Goal: Task Accomplishment & Management: Manage account settings

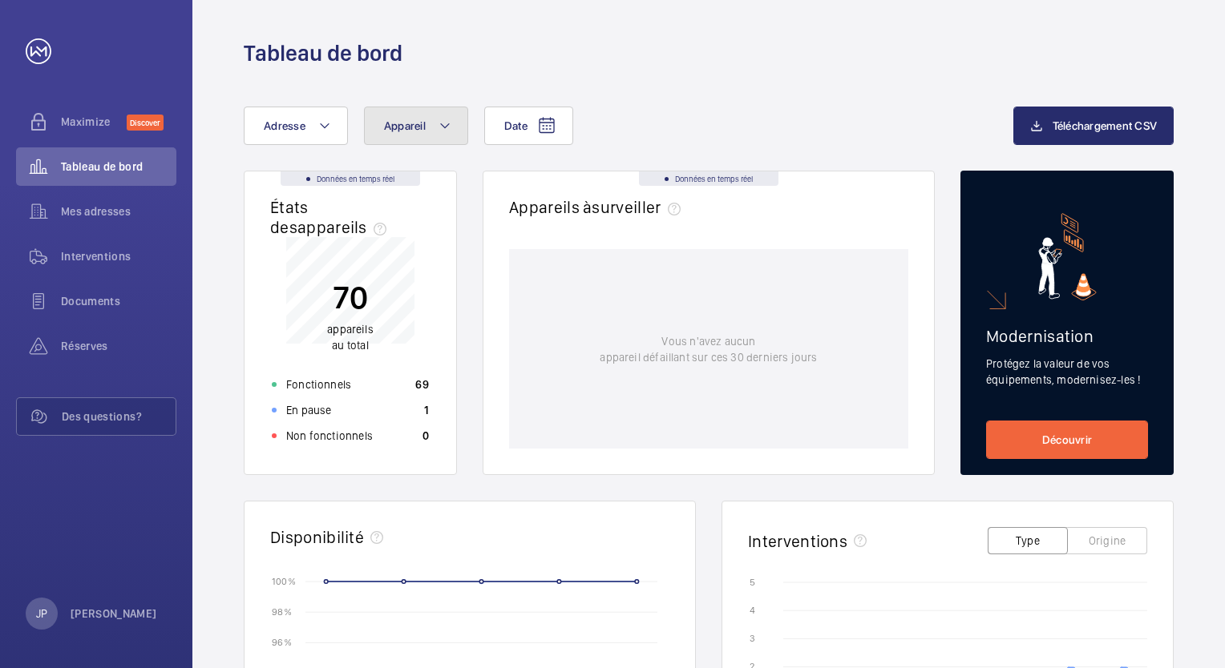
click at [447, 130] on mat-icon at bounding box center [444, 125] width 13 height 19
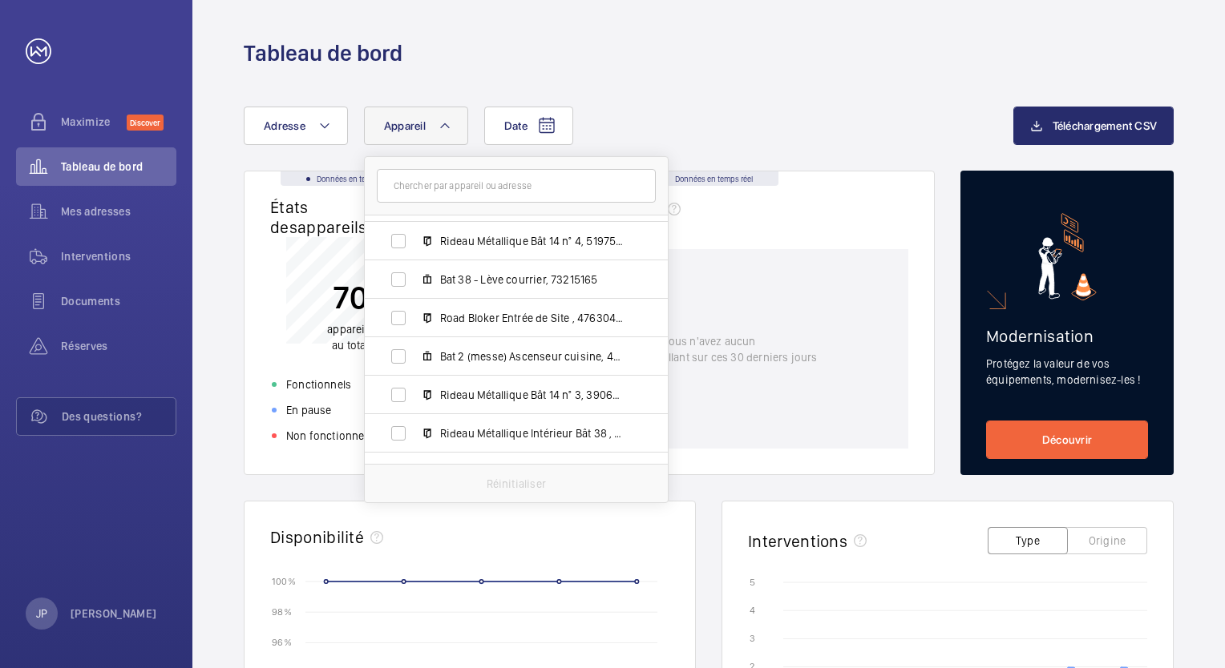
scroll to position [955, 0]
click at [400, 363] on input "Bat 2 (messe) Ascenseur cuisine, 49906363" at bounding box center [398, 357] width 32 height 32
checkbox input "true"
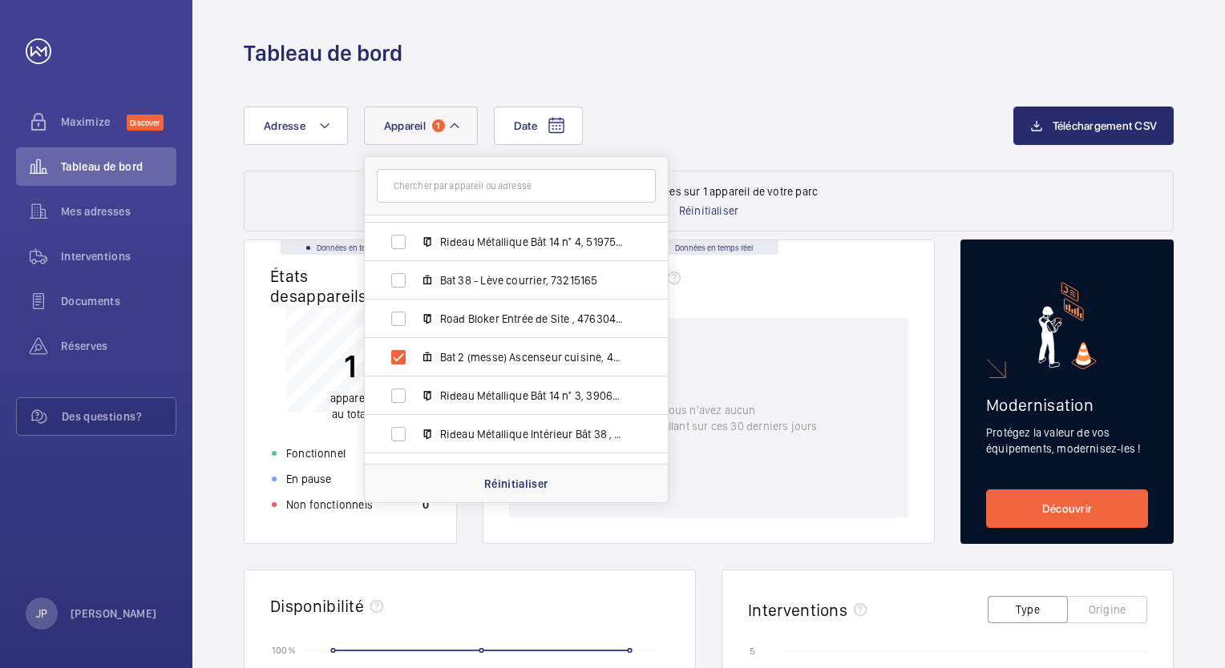
click at [837, 85] on div "Date Adresse Appareil 1 [GEOGRAPHIC_DATA] - 27 Bd de [GEOGRAPHIC_DATA] MALAKOFF…" at bounding box center [708, 655] width 1032 height 1175
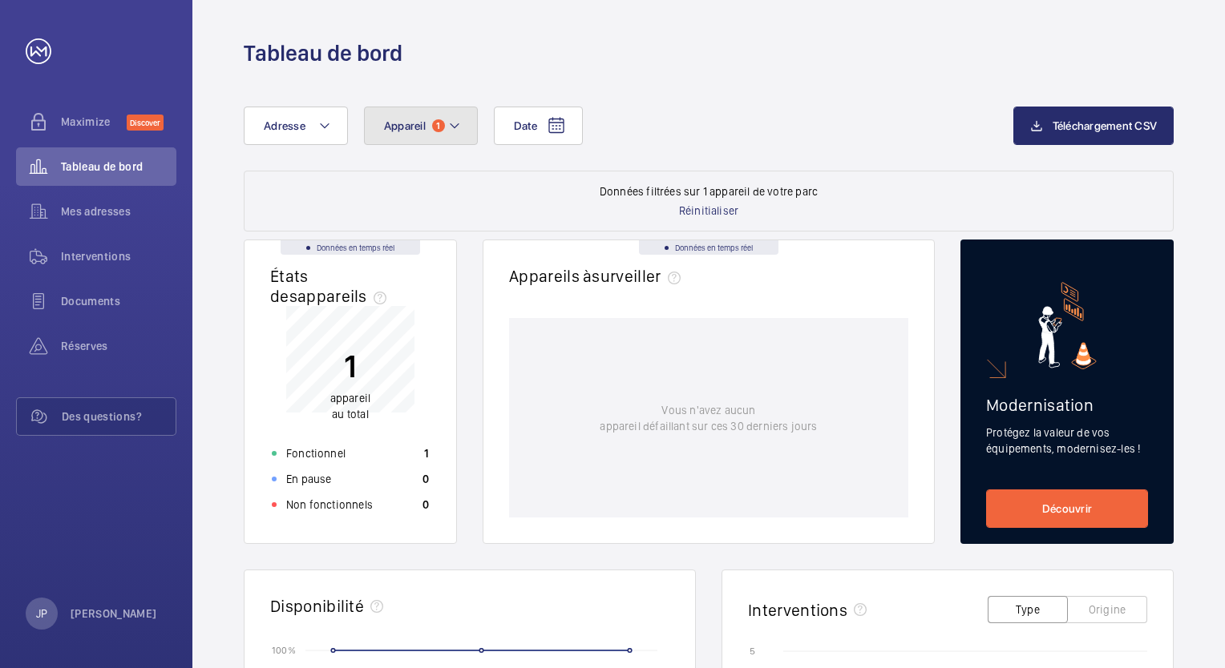
click at [454, 120] on mat-icon at bounding box center [454, 125] width 13 height 19
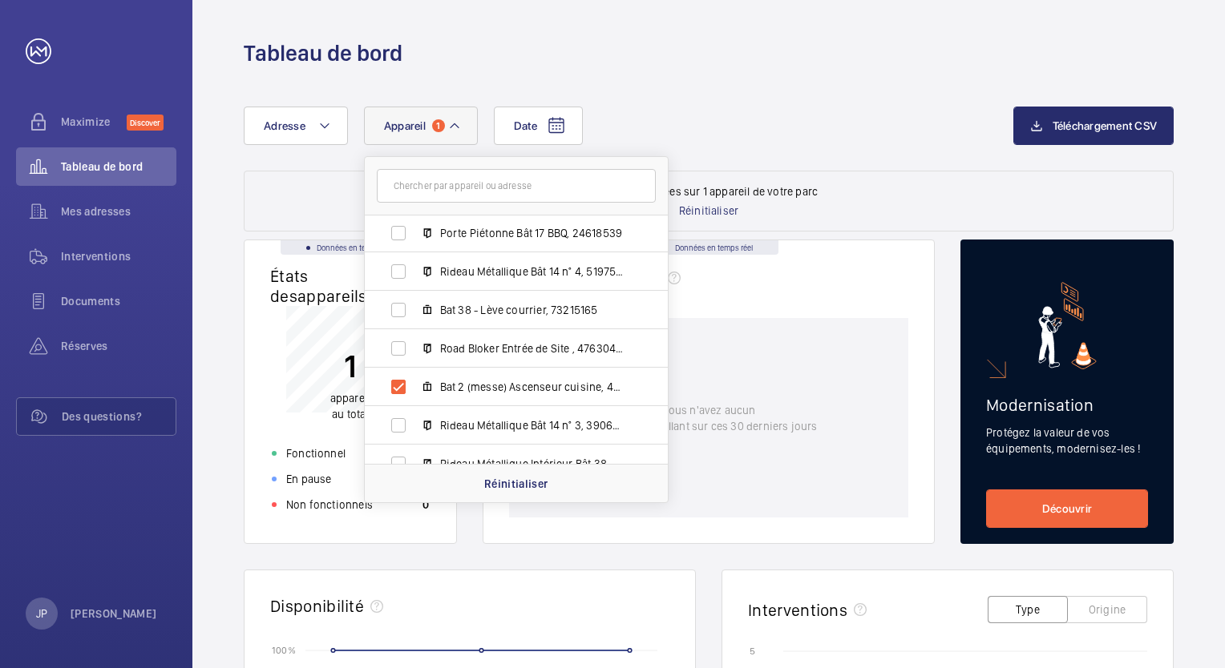
scroll to position [923, 0]
click at [871, 123] on div "Date Adresse Appareil 1 [GEOGRAPHIC_DATA] - 27 Bd de [GEOGRAPHIC_DATA] MALAKOFF…" at bounding box center [628, 126] width 769 height 38
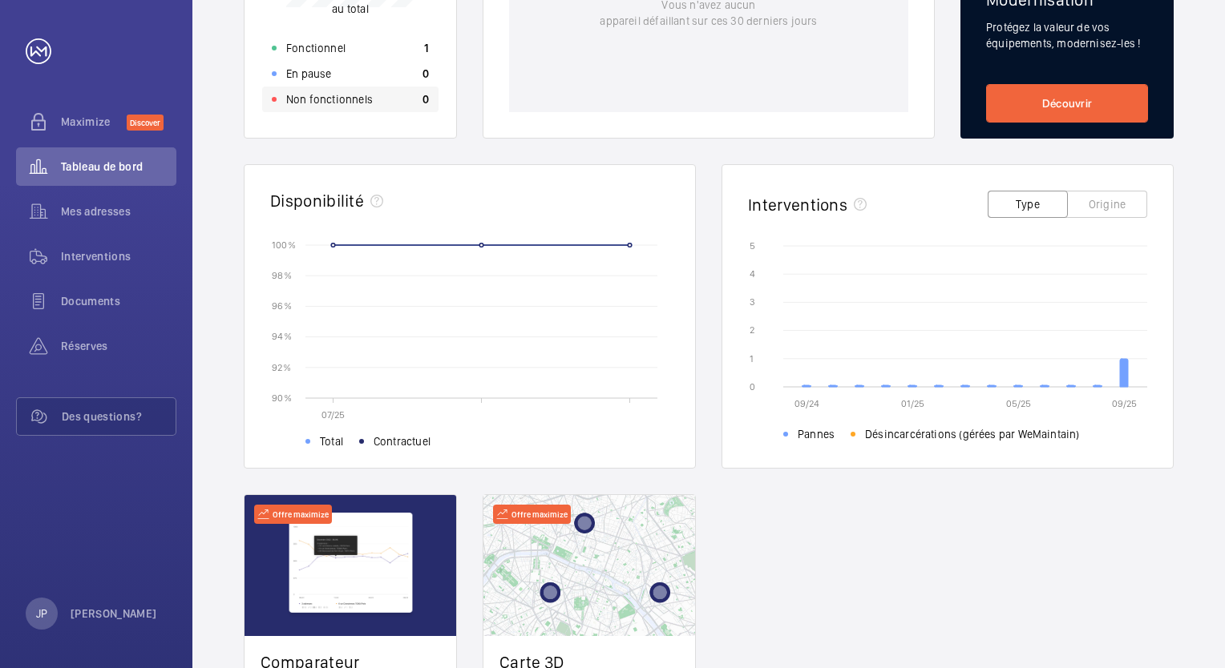
scroll to position [404, 0]
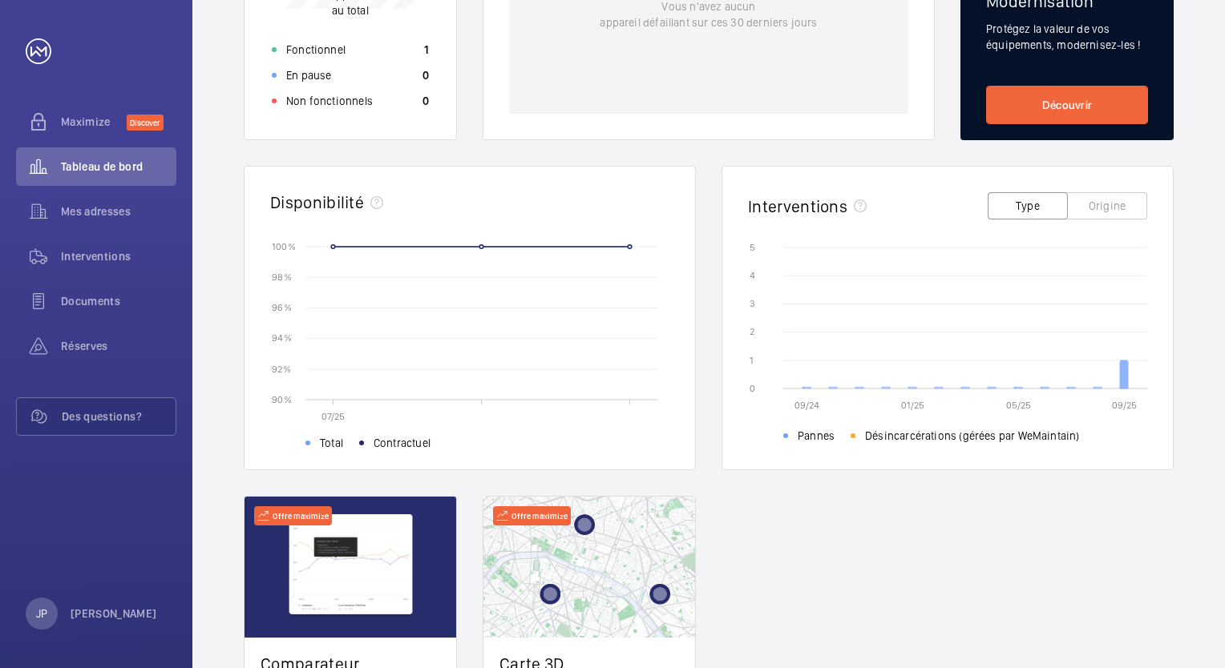
click at [1122, 377] on icon at bounding box center [1124, 375] width 8 height 28
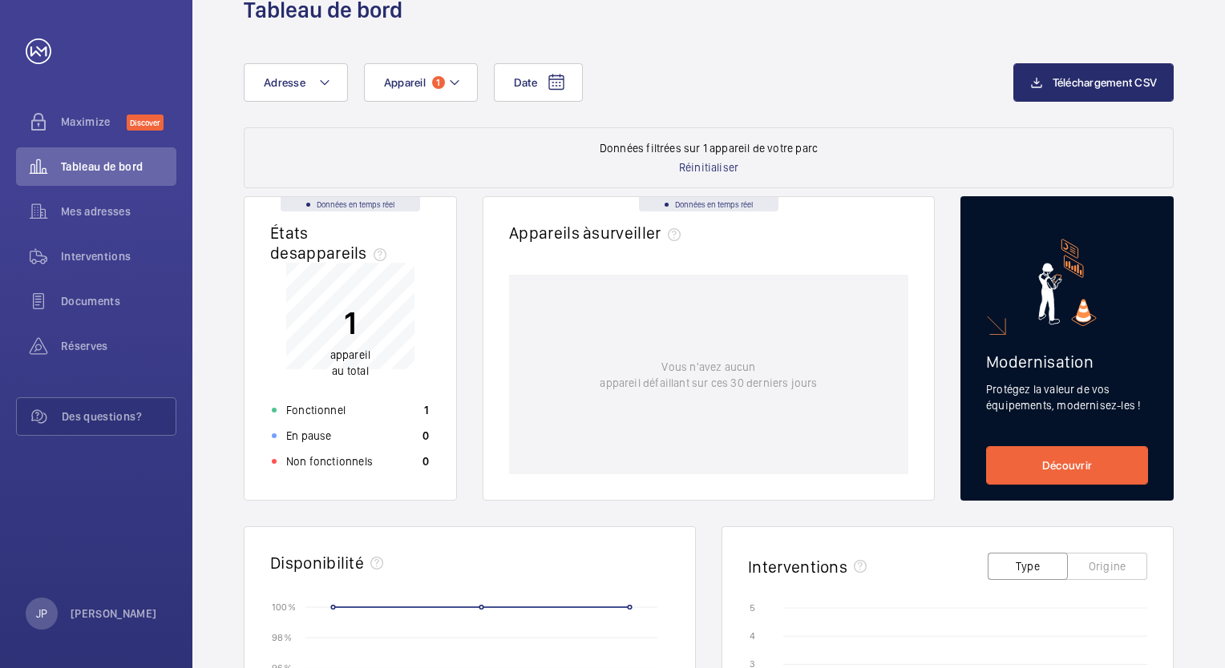
scroll to position [0, 0]
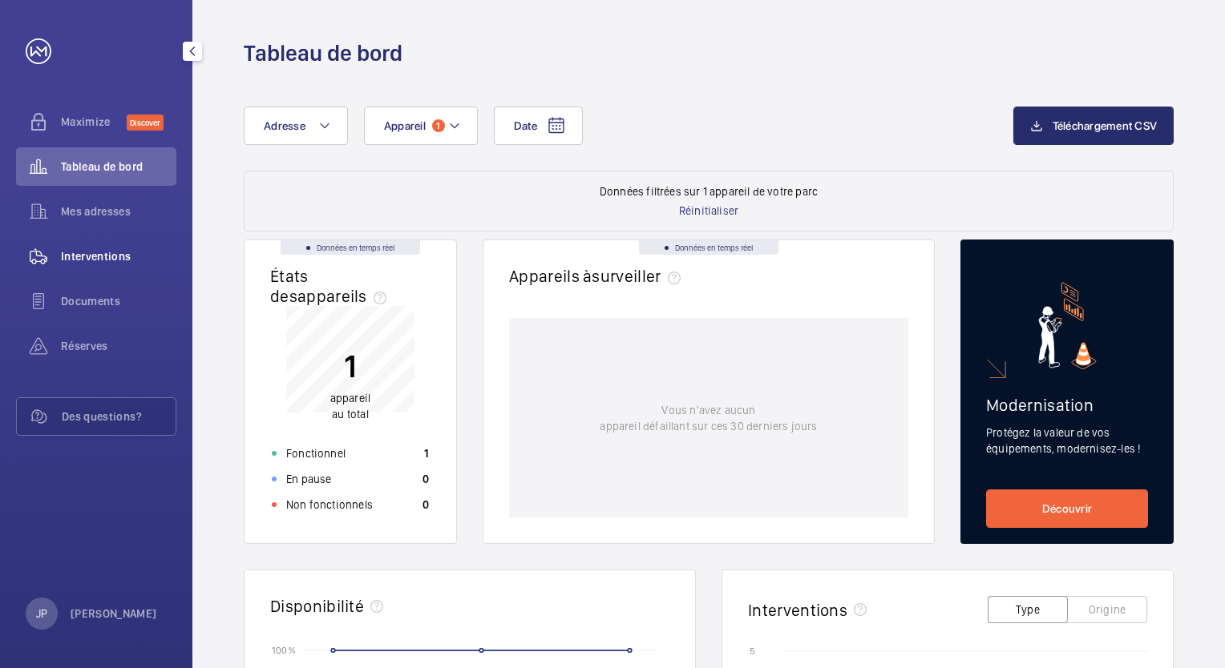
click at [86, 263] on span "Interventions" at bounding box center [118, 256] width 115 height 16
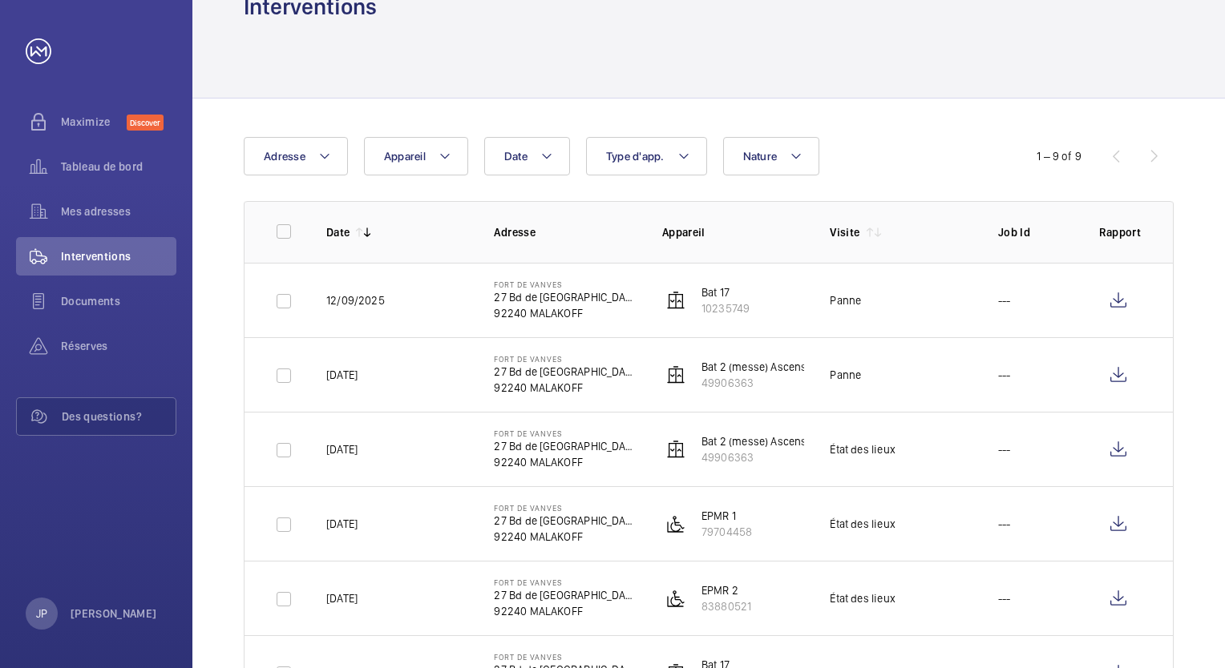
scroll to position [47, 0]
